Goal: Task Accomplishment & Management: Complete application form

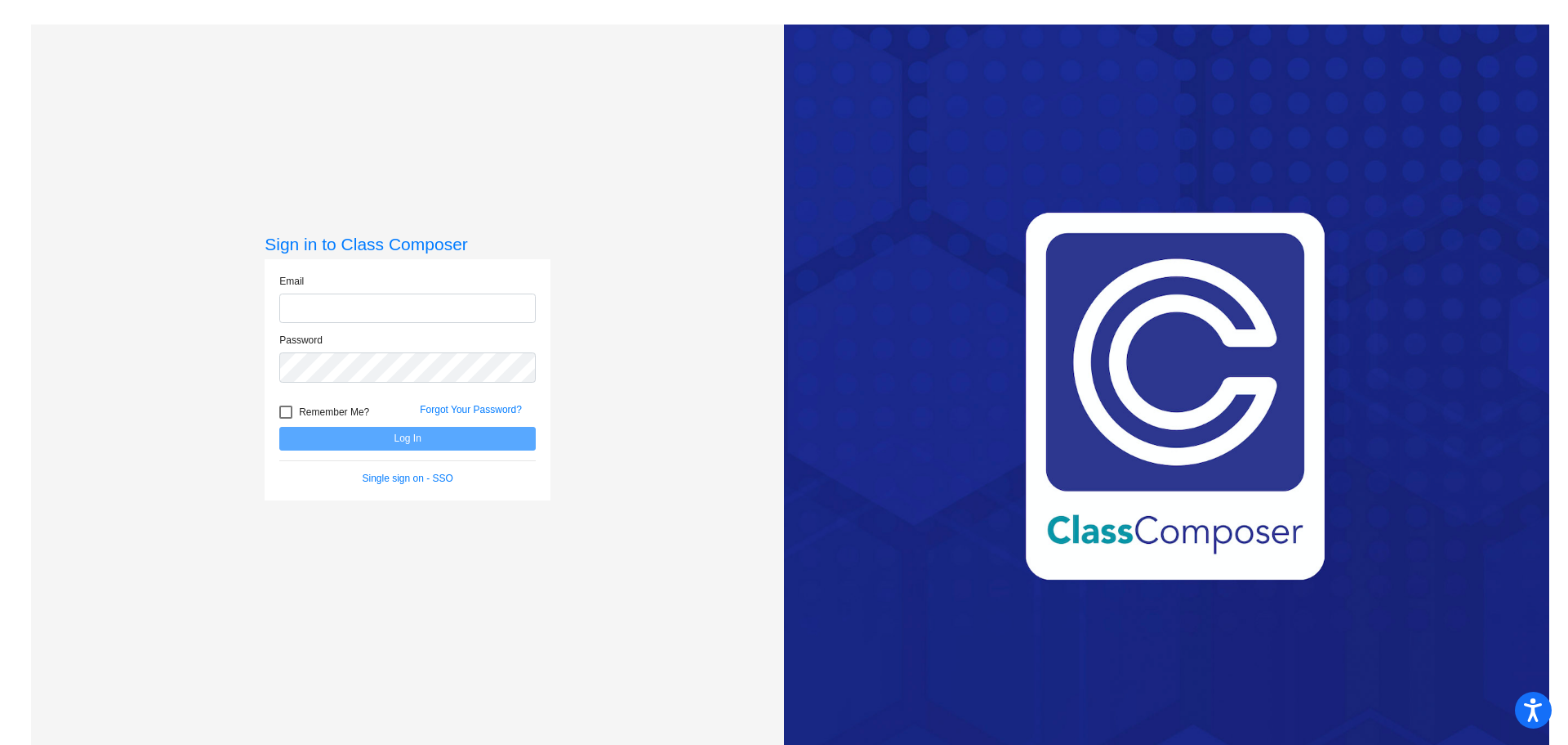
type input "[EMAIL_ADDRESS][DOMAIN_NAME]"
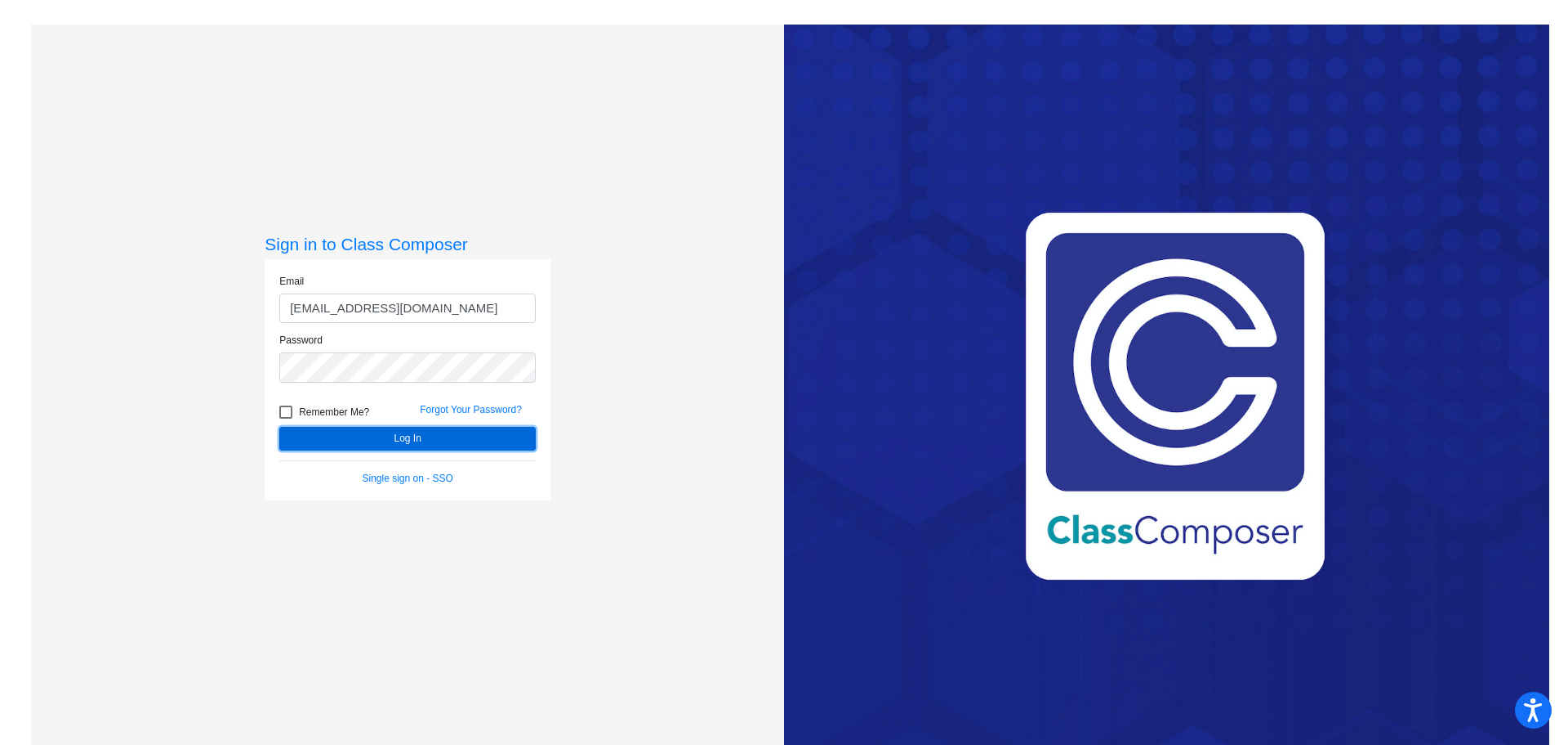
click at [420, 443] on button "Log In" at bounding box center [407, 439] width 257 height 24
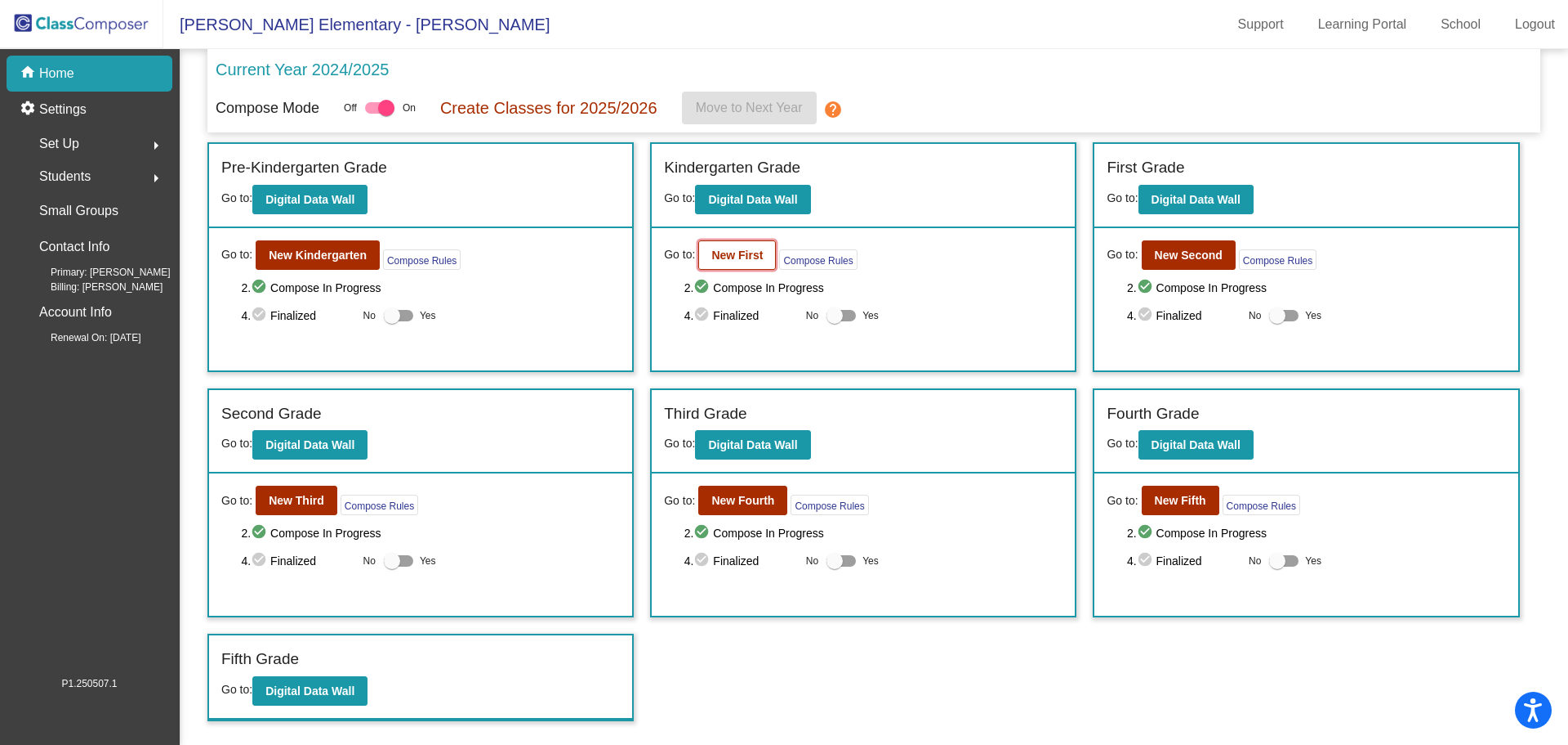
click at [745, 256] on b "New First" at bounding box center [736, 255] width 51 height 13
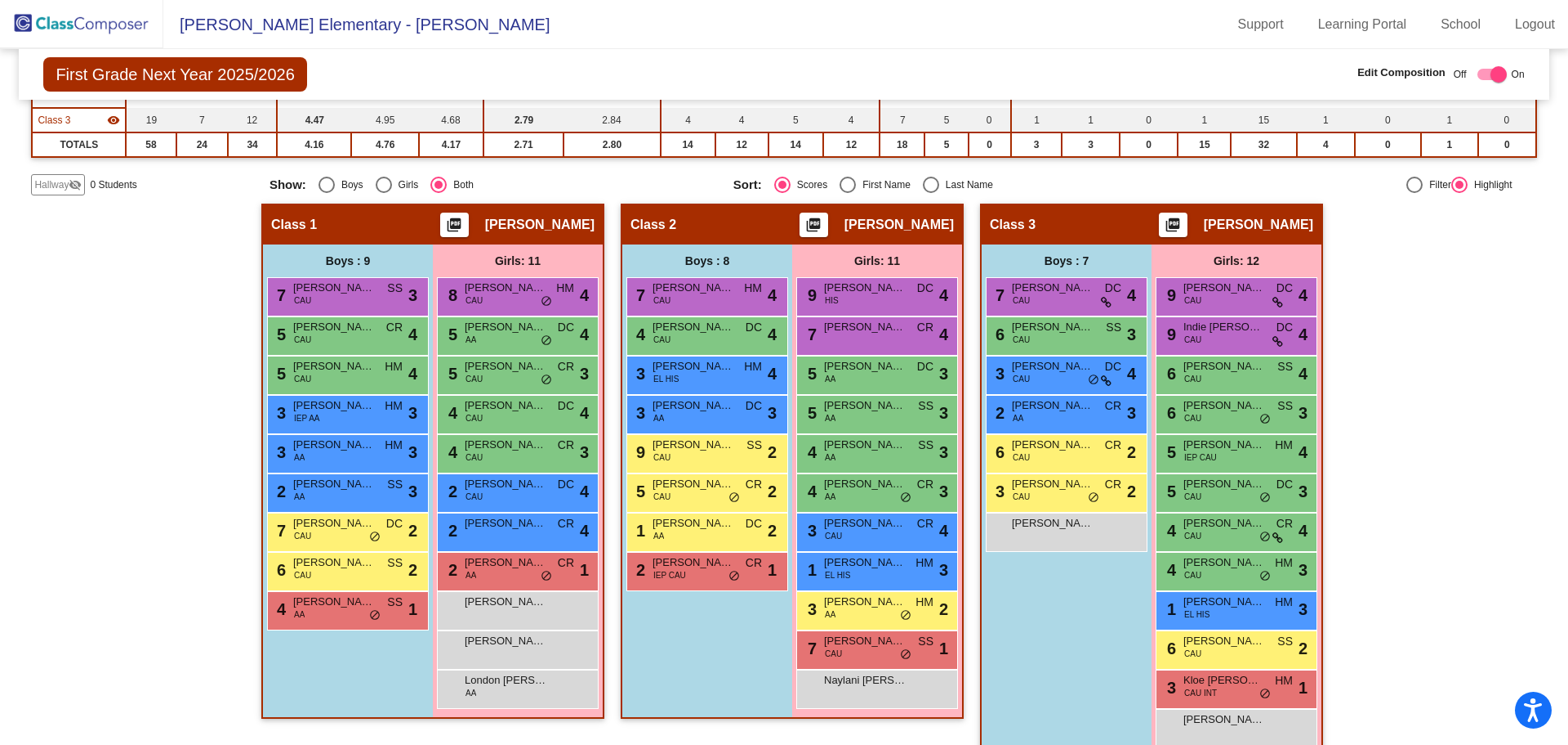
scroll to position [258, 0]
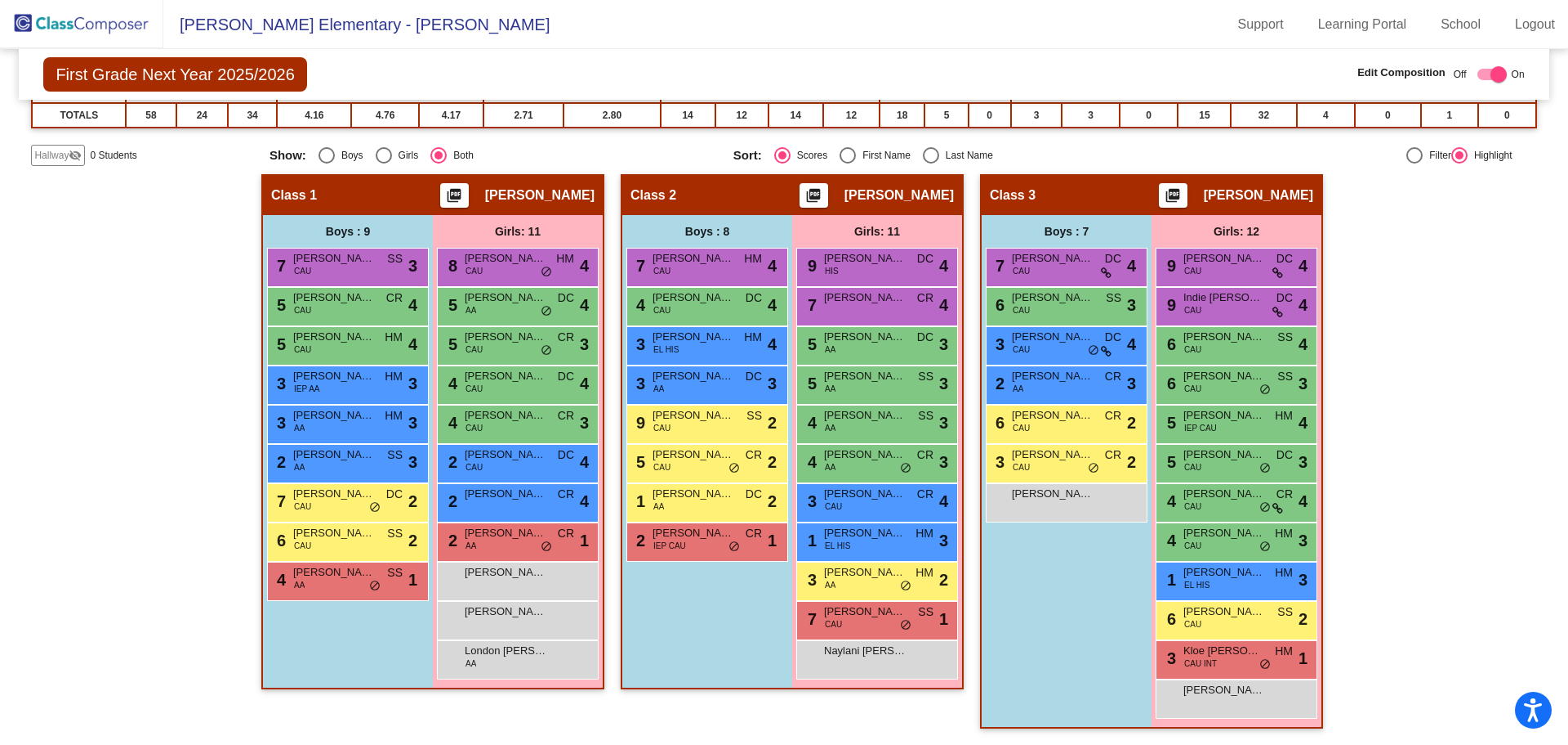
click at [54, 156] on span "Hallway" at bounding box center [51, 155] width 34 height 15
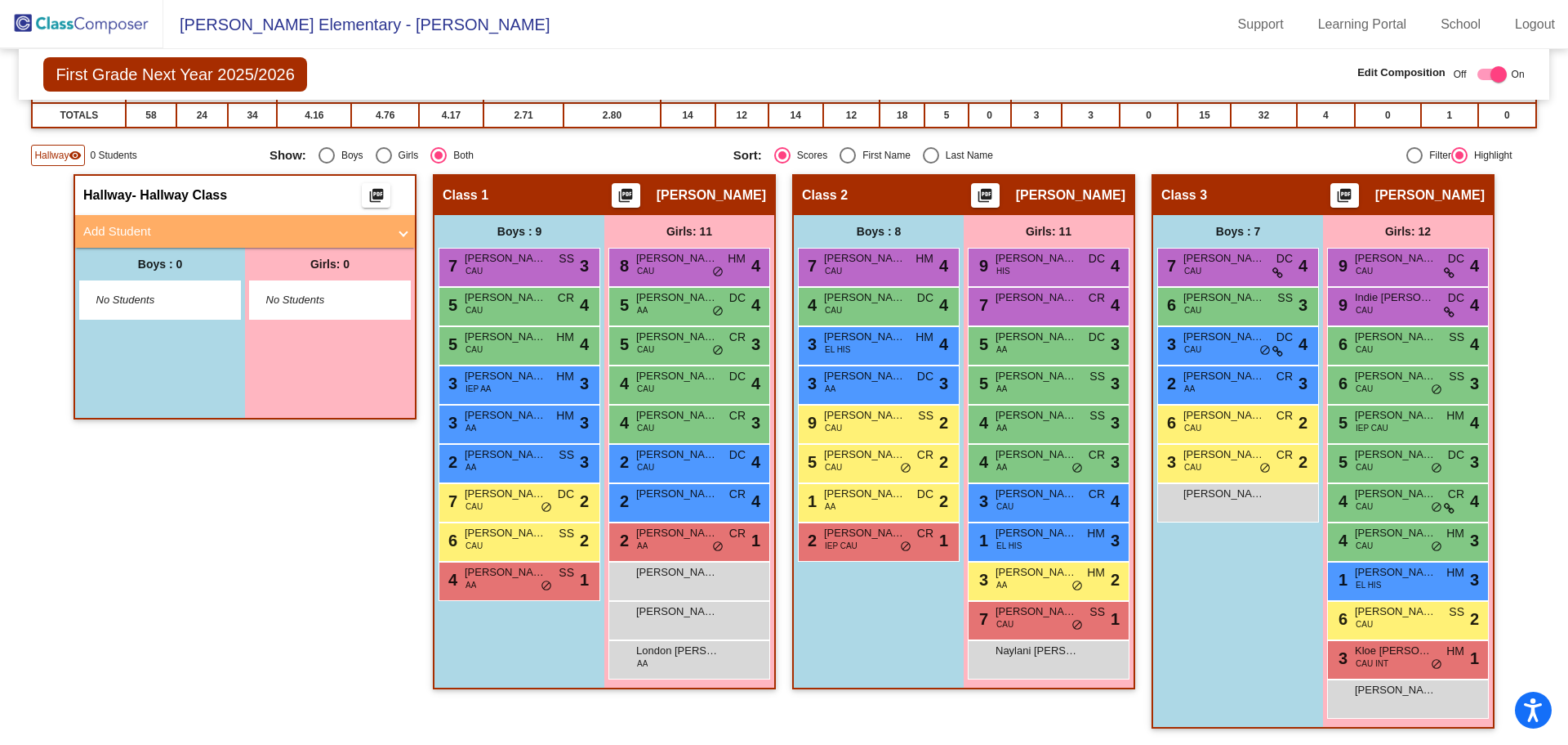
click at [125, 215] on mat-expansion-panel-header "Add Student" at bounding box center [245, 231] width 339 height 32
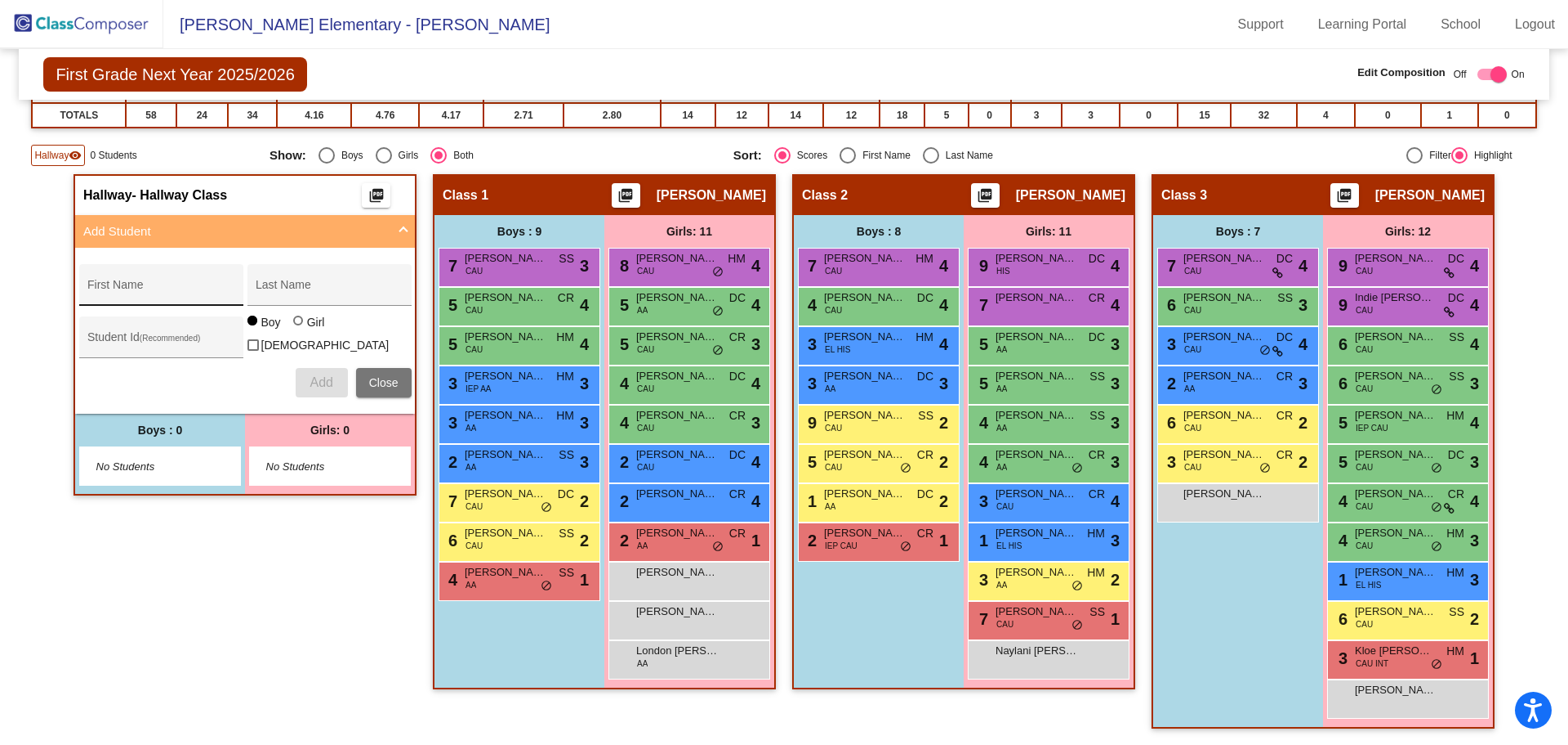
click at [121, 283] on div "First Name" at bounding box center [160, 289] width 147 height 33
type input "[PERSON_NAME]"
